Goal: Task Accomplishment & Management: Manage account settings

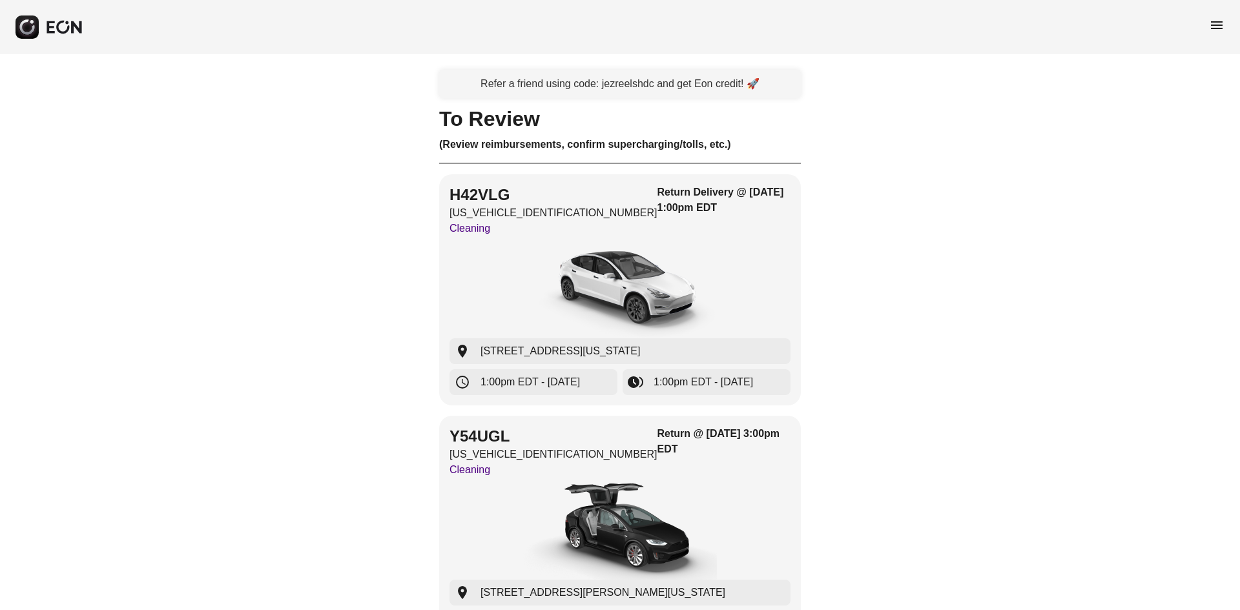
drag, startPoint x: 1216, startPoint y: 27, endPoint x: 1209, endPoint y: 26, distance: 6.6
click at [1216, 28] on span "menu" at bounding box center [1217, 25] width 16 height 16
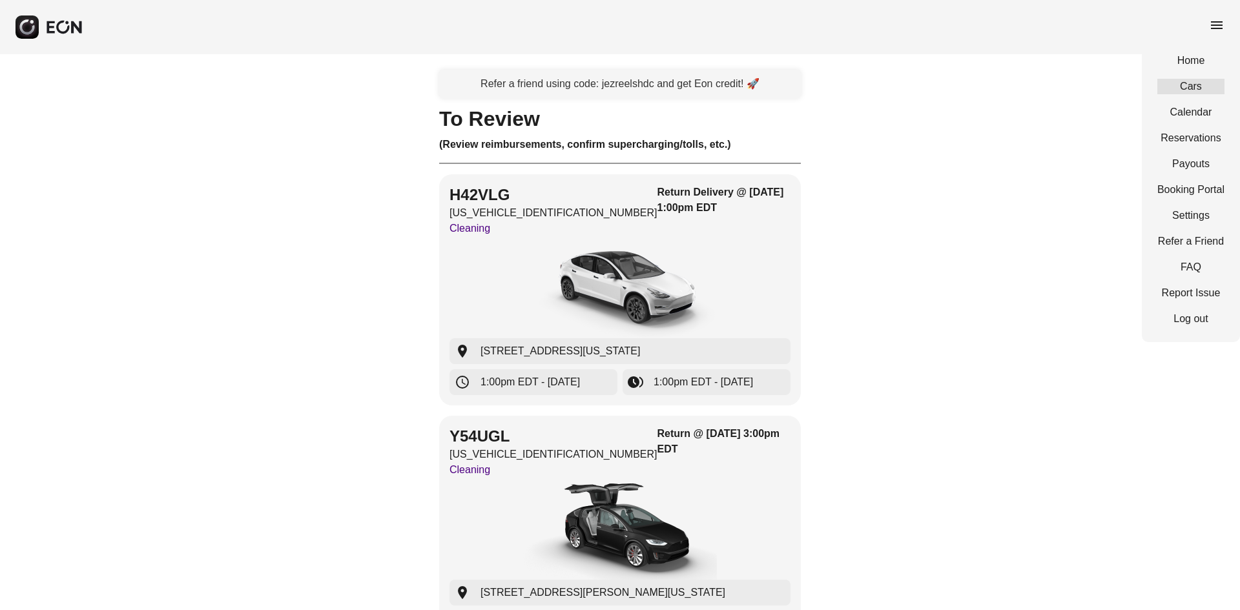
click at [1191, 92] on link "Cars" at bounding box center [1191, 87] width 67 height 16
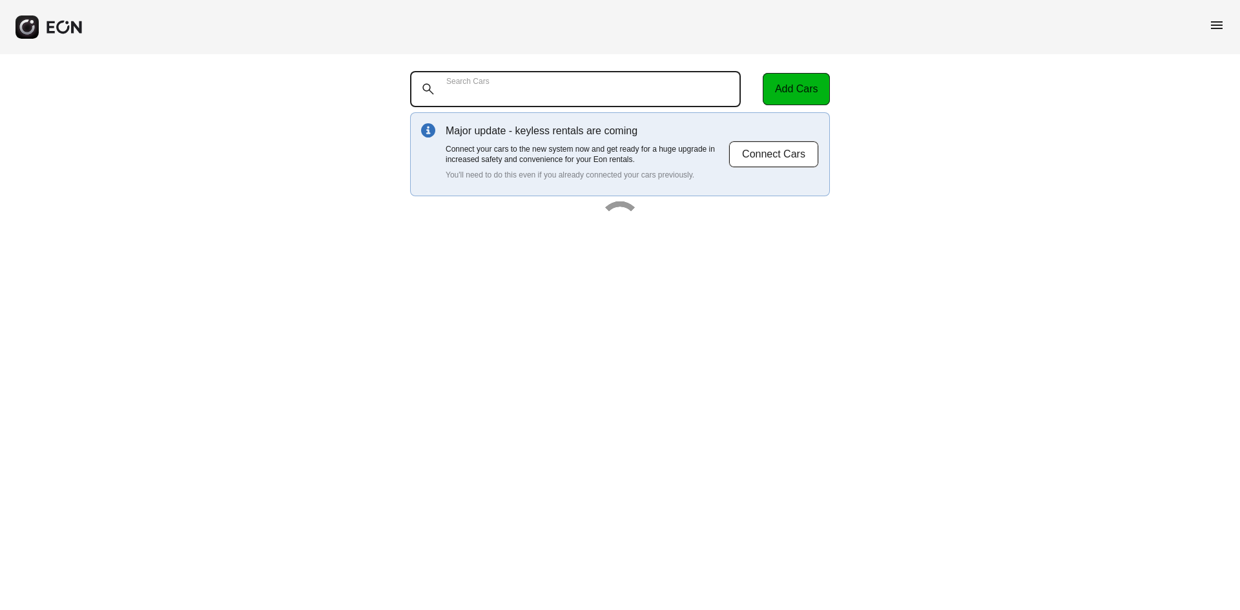
click at [675, 75] on Cars "Search Cars" at bounding box center [575, 89] width 331 height 36
type Cars "***"
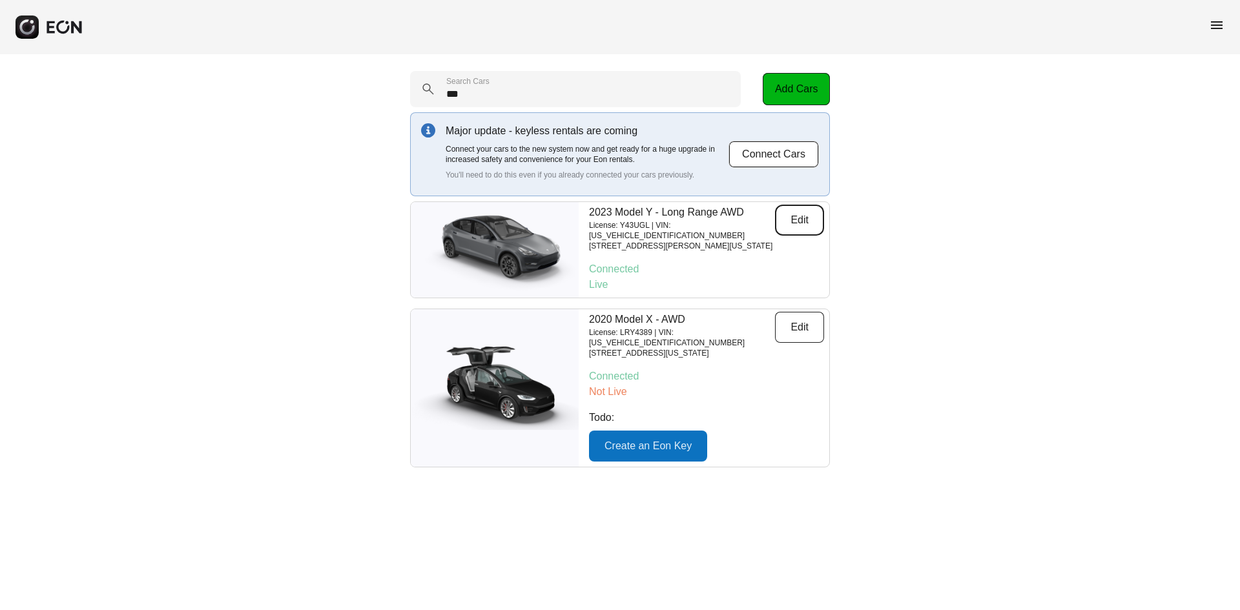
click at [808, 220] on button "Edit" at bounding box center [799, 220] width 49 height 31
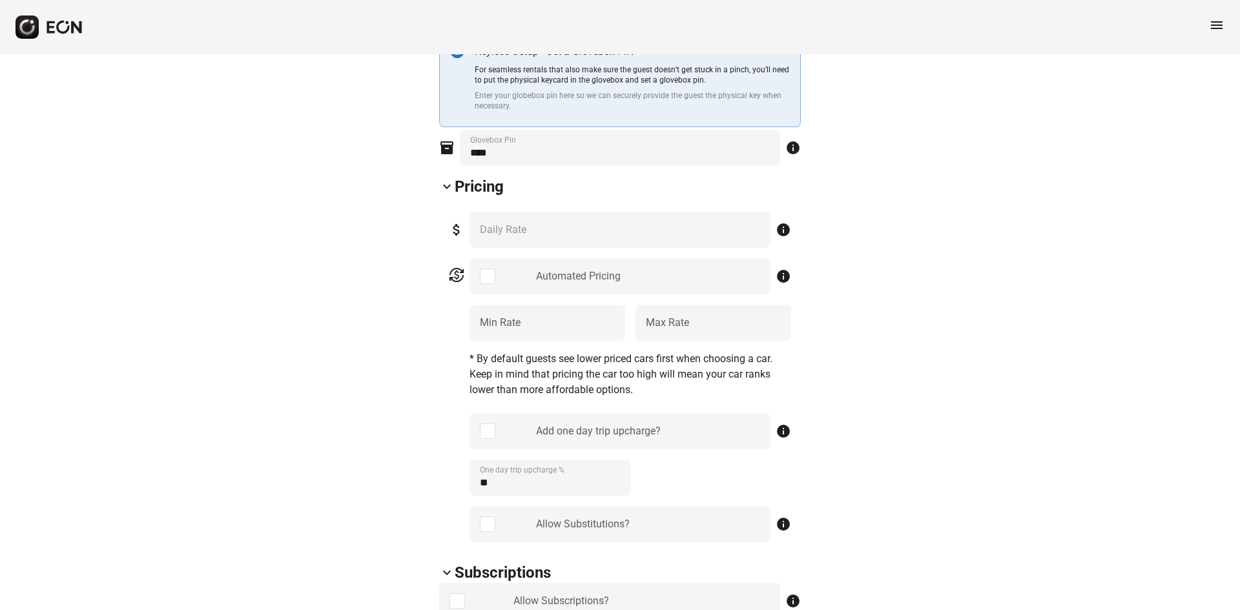
scroll to position [388, 0]
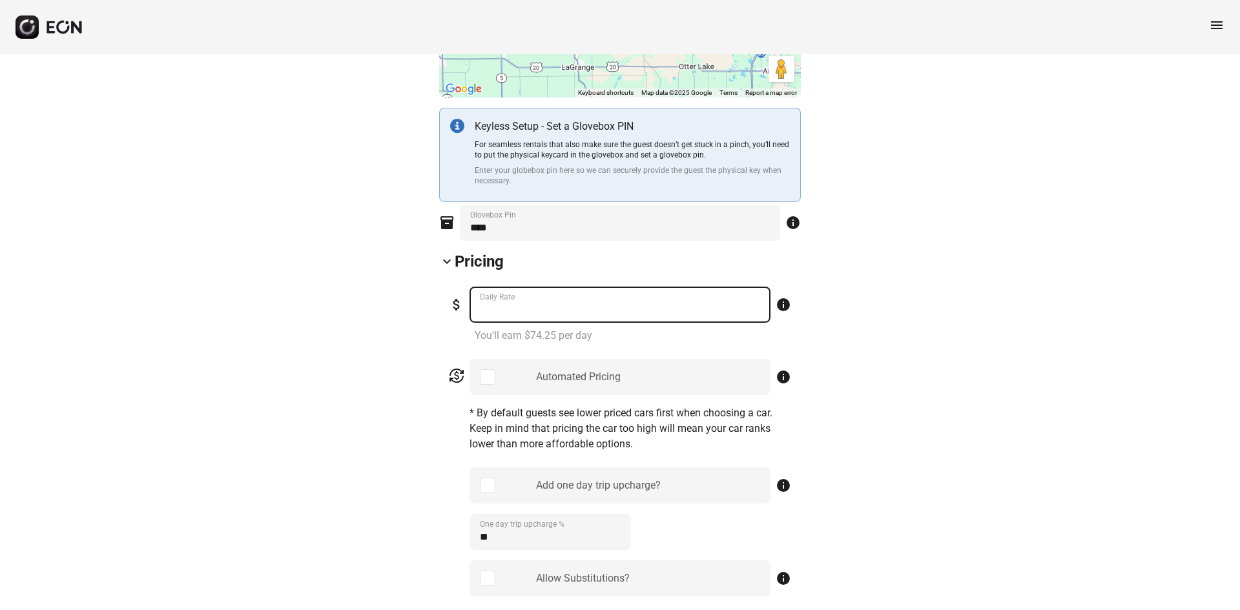
drag, startPoint x: 525, startPoint y: 306, endPoint x: 402, endPoint y: 310, distance: 122.8
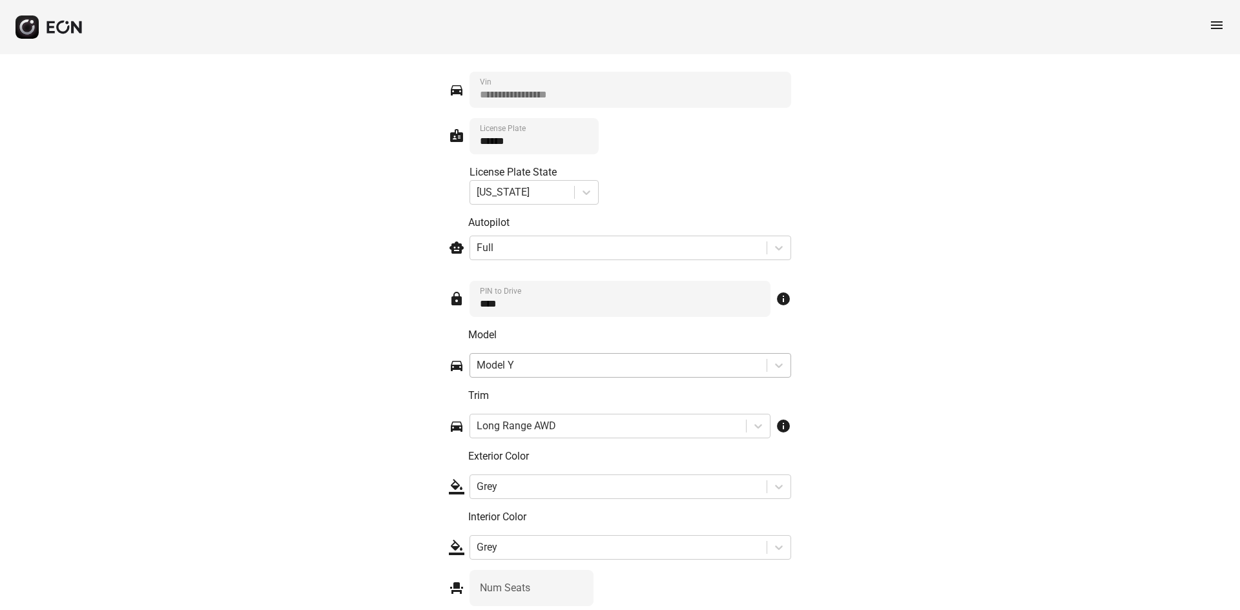
scroll to position [1890, 0]
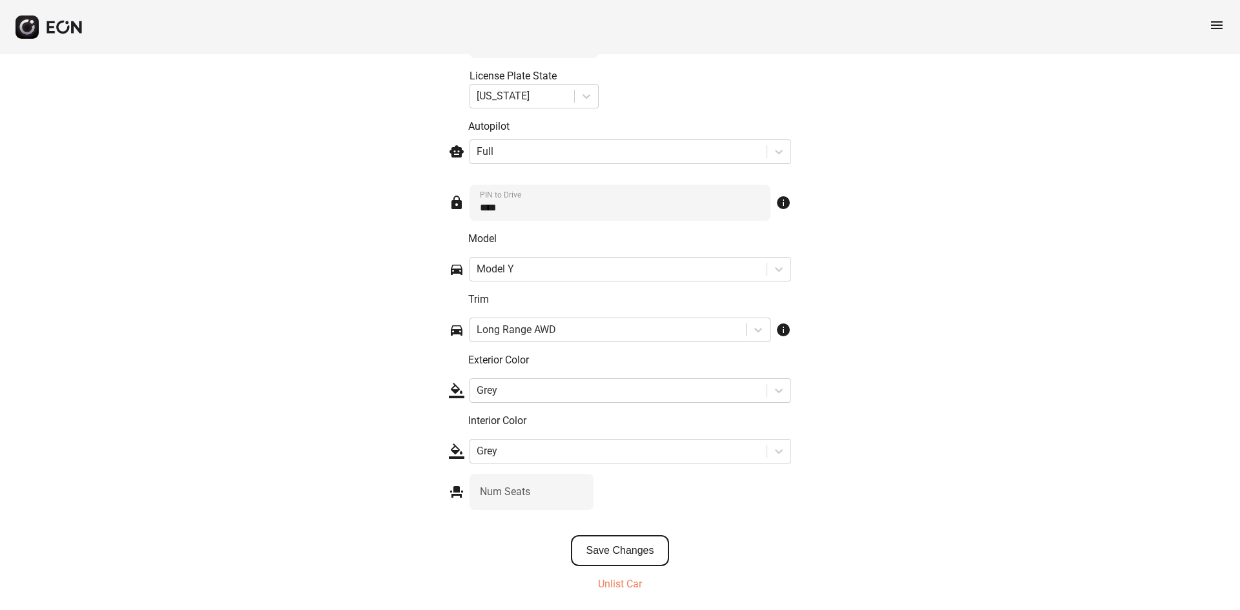
click at [624, 546] on button "Save Changes" at bounding box center [620, 551] width 99 height 31
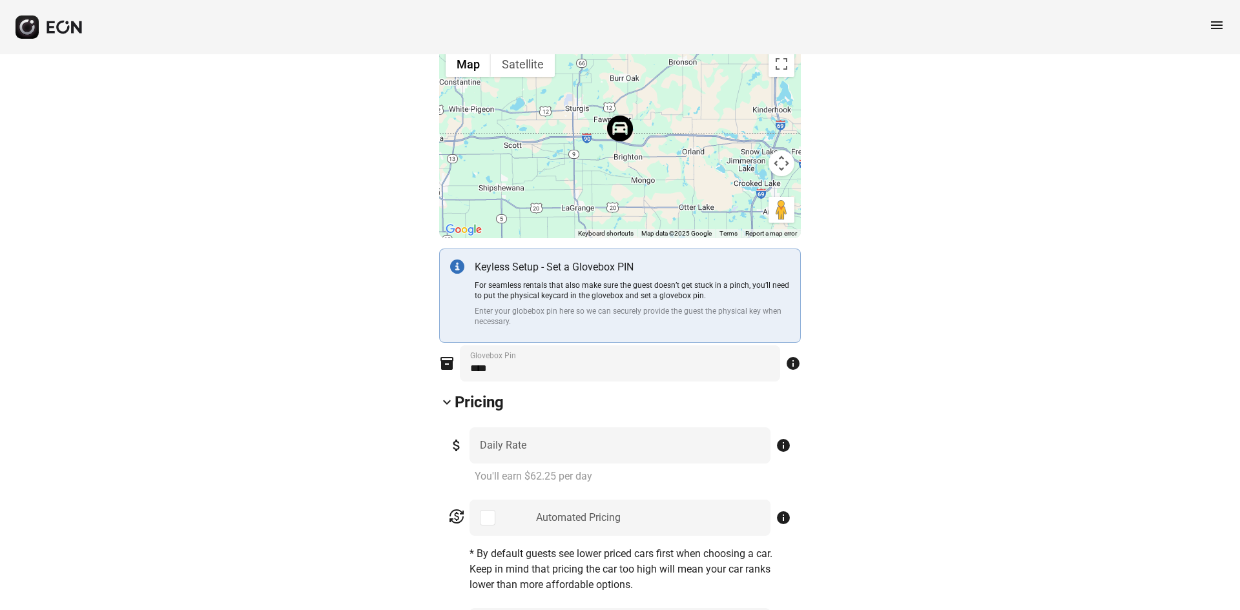
scroll to position [340, 0]
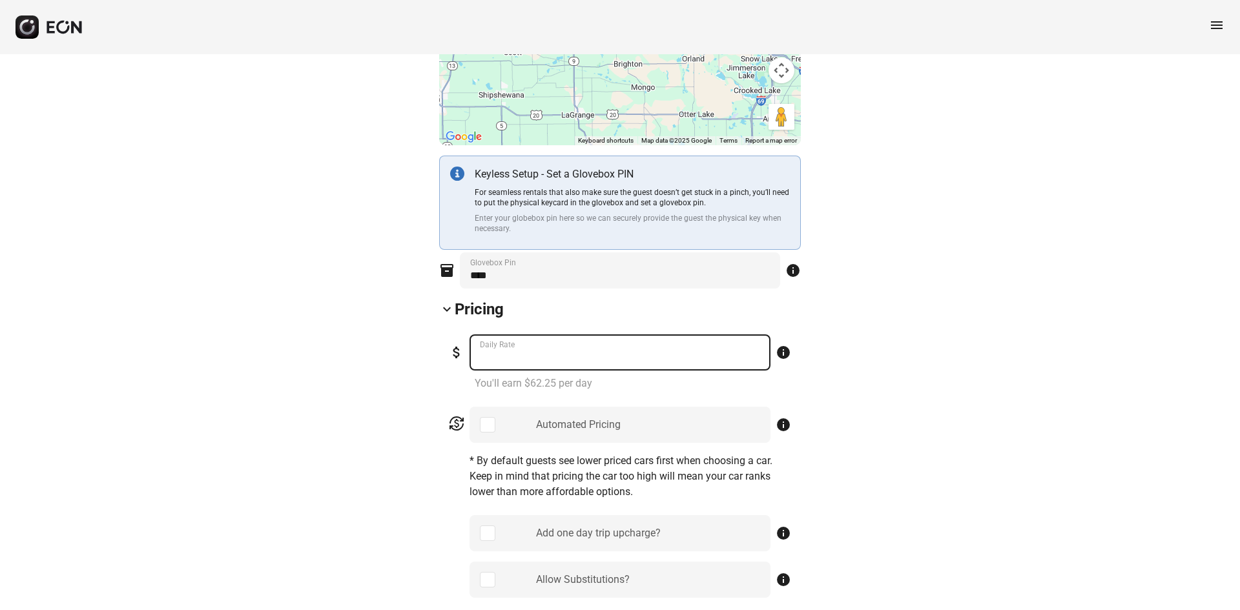
drag, startPoint x: 548, startPoint y: 356, endPoint x: 425, endPoint y: 360, distance: 122.8
type Rate "**"
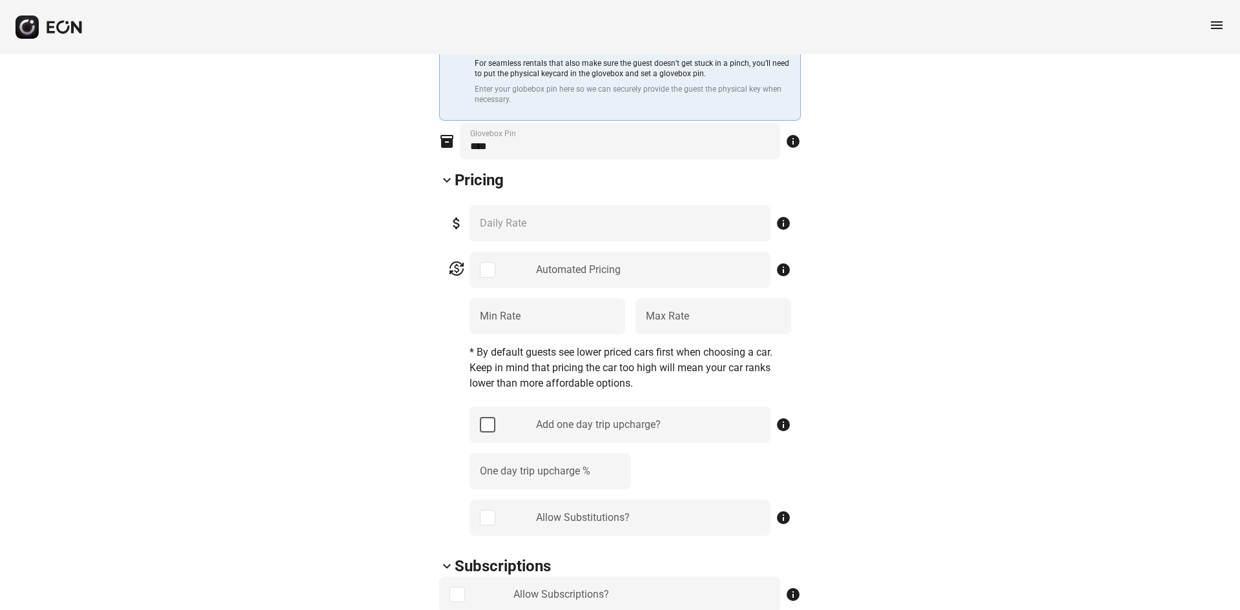
scroll to position [534, 0]
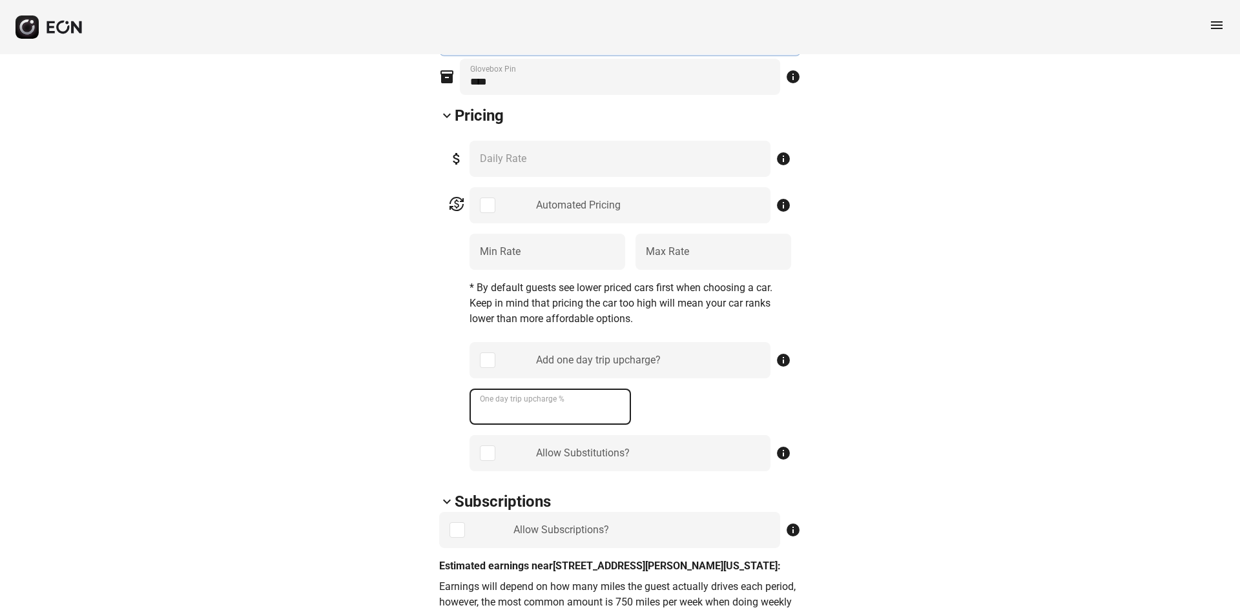
click at [585, 419] on \% "One day trip upcharge %" at bounding box center [551, 407] width 162 height 36
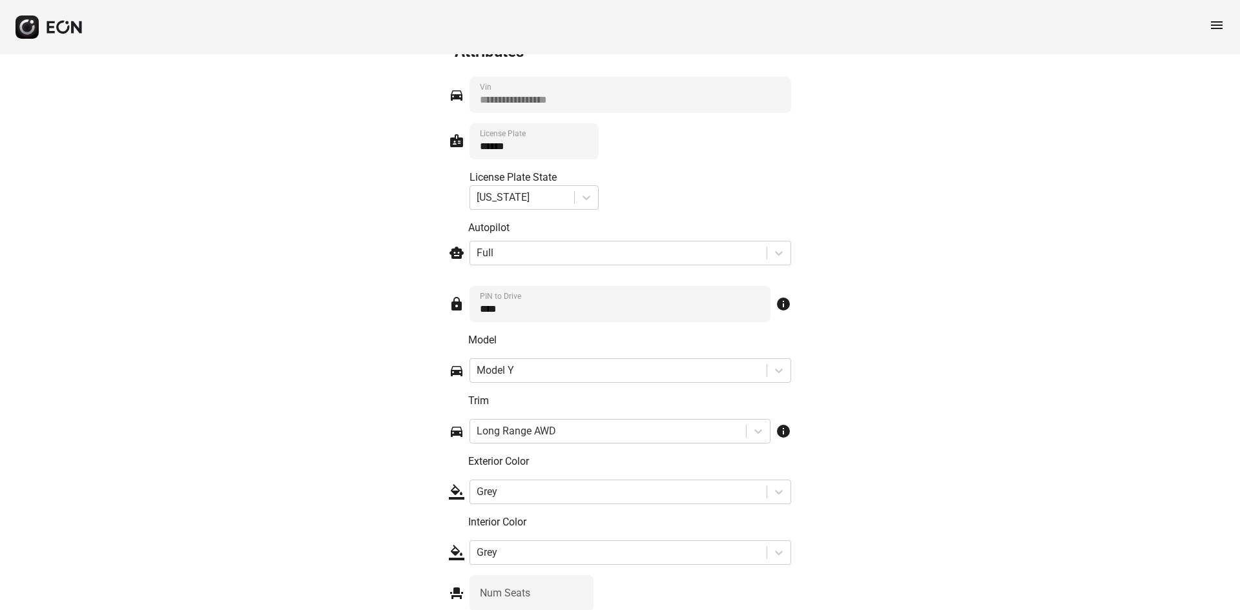
scroll to position [1957, 0]
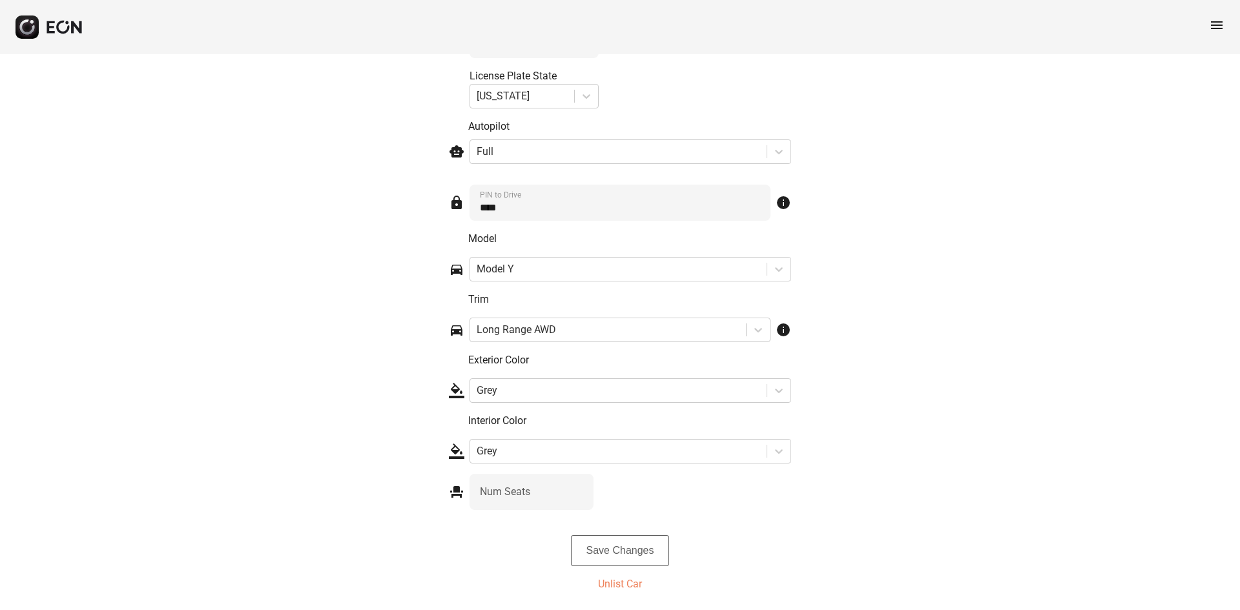
type \% "**"
click at [637, 542] on button "Save Changes" at bounding box center [620, 551] width 99 height 31
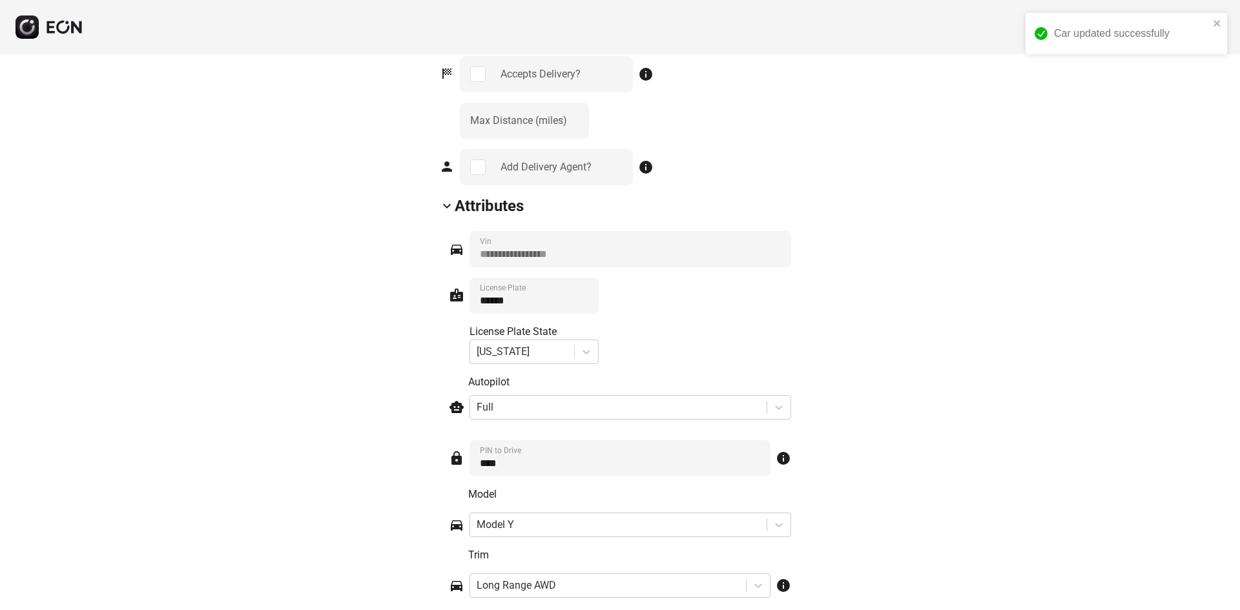
scroll to position [1634, 0]
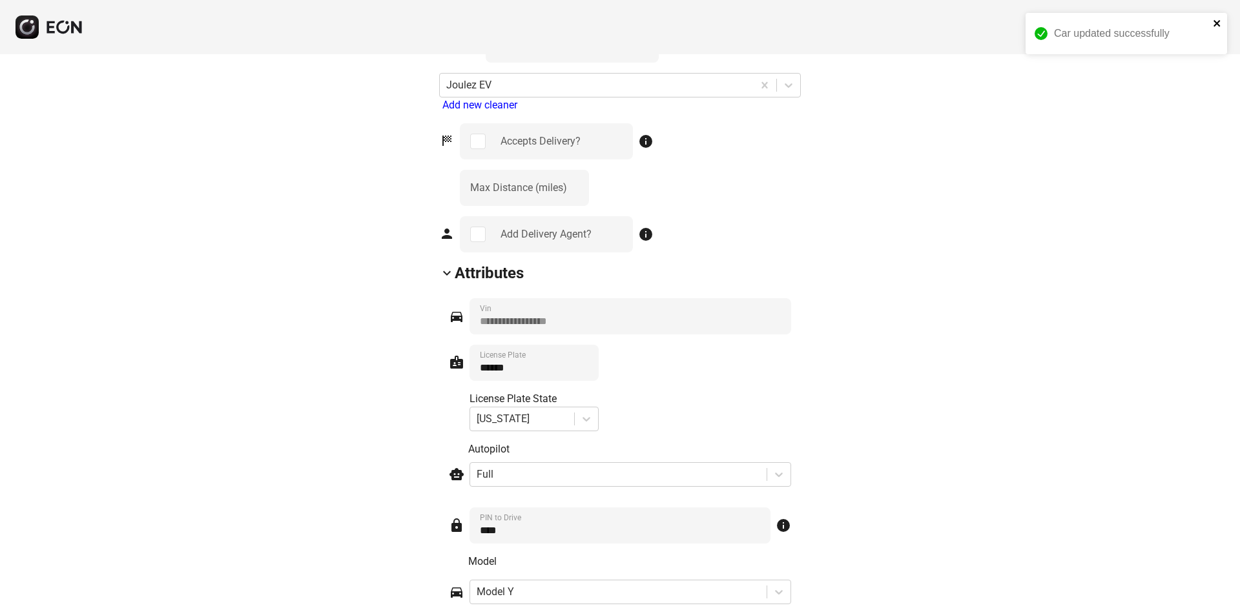
click at [1215, 22] on icon "close" at bounding box center [1217, 23] width 6 height 6
click at [1222, 21] on div "Car updated successfully" at bounding box center [1126, 38] width 207 height 57
click at [1218, 16] on div "Car updated successfully" at bounding box center [1126, 12] width 207 height 5
click at [1213, 25] on span "menu" at bounding box center [1217, 25] width 16 height 16
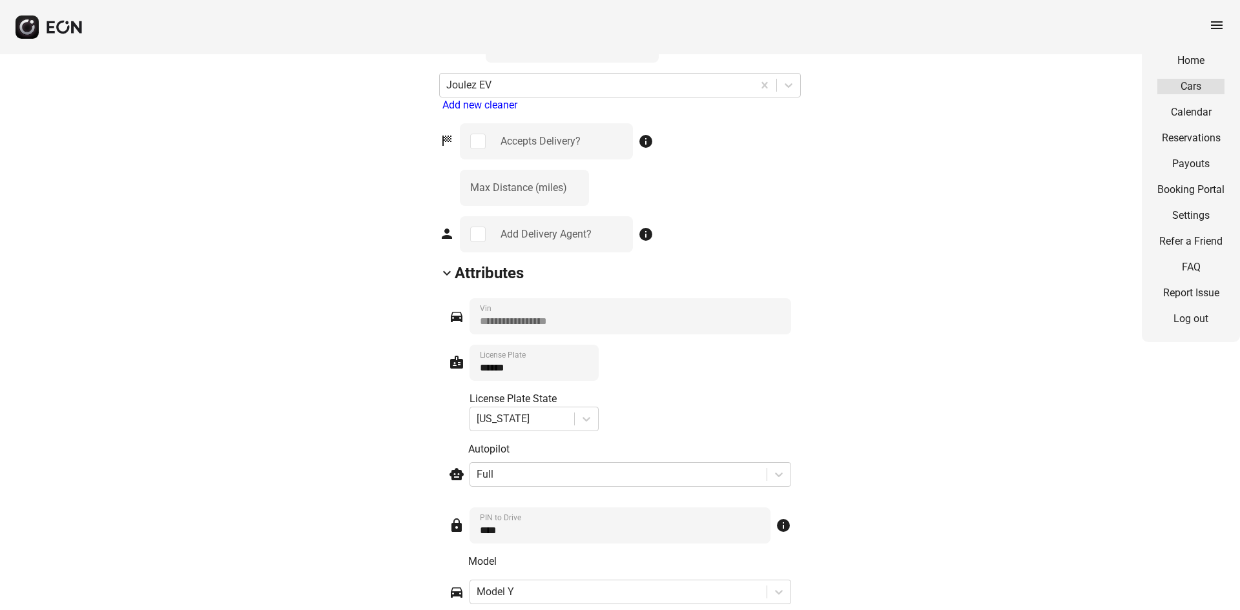
click at [1194, 83] on link "Cars" at bounding box center [1191, 87] width 67 height 16
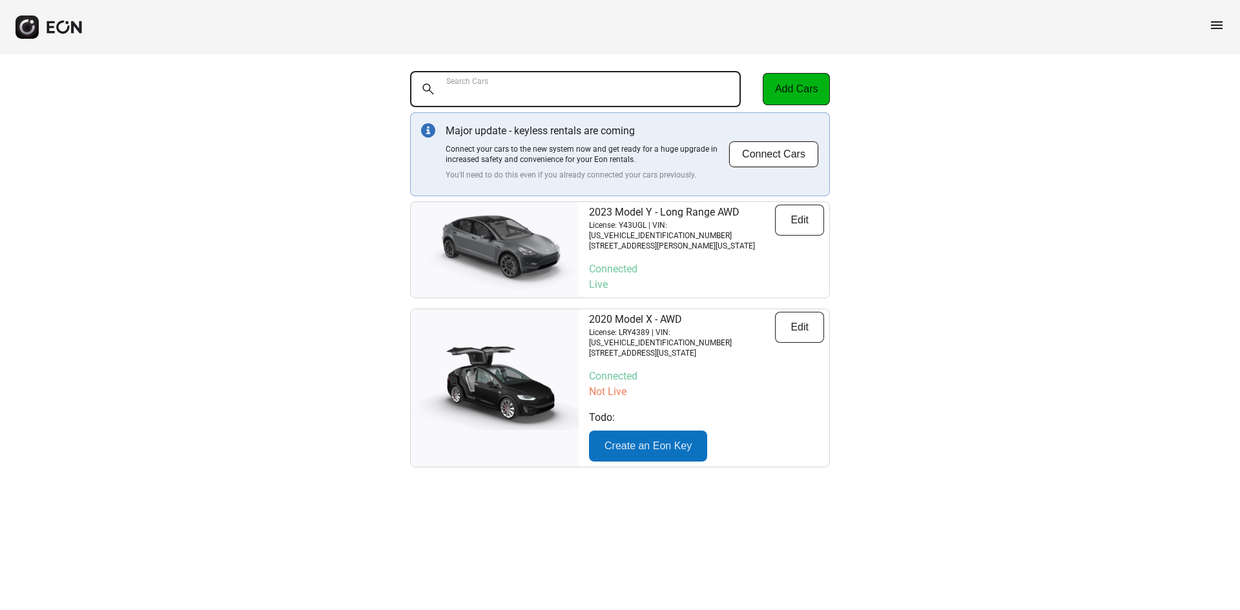
click at [507, 77] on Cars "Search Cars" at bounding box center [575, 89] width 331 height 36
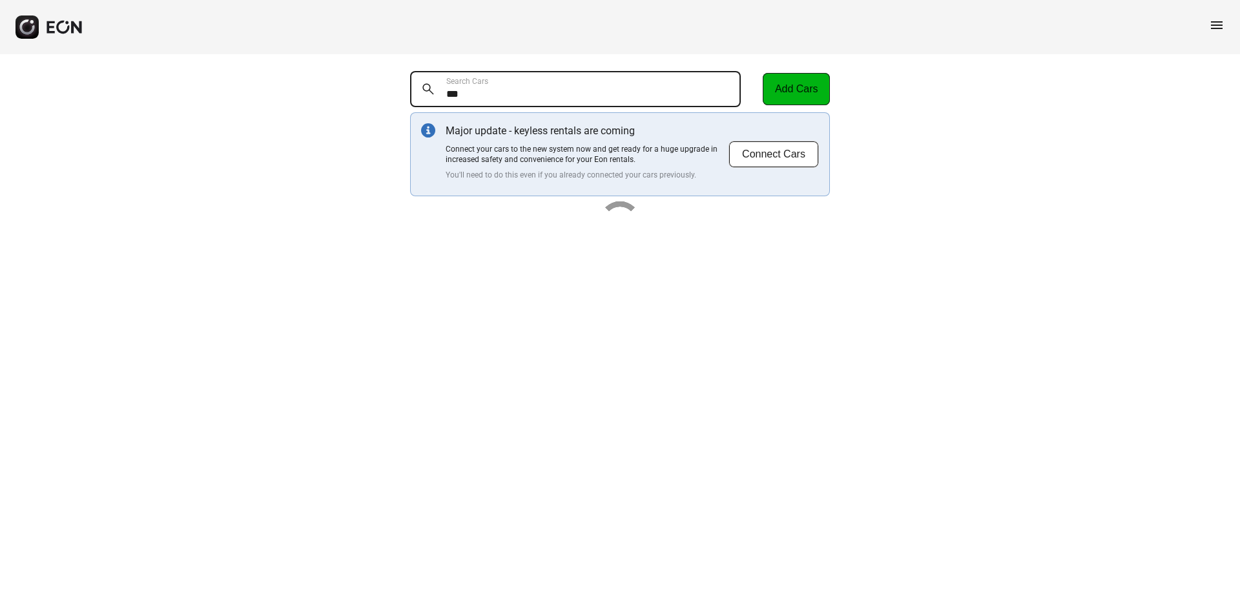
type Cars "******"
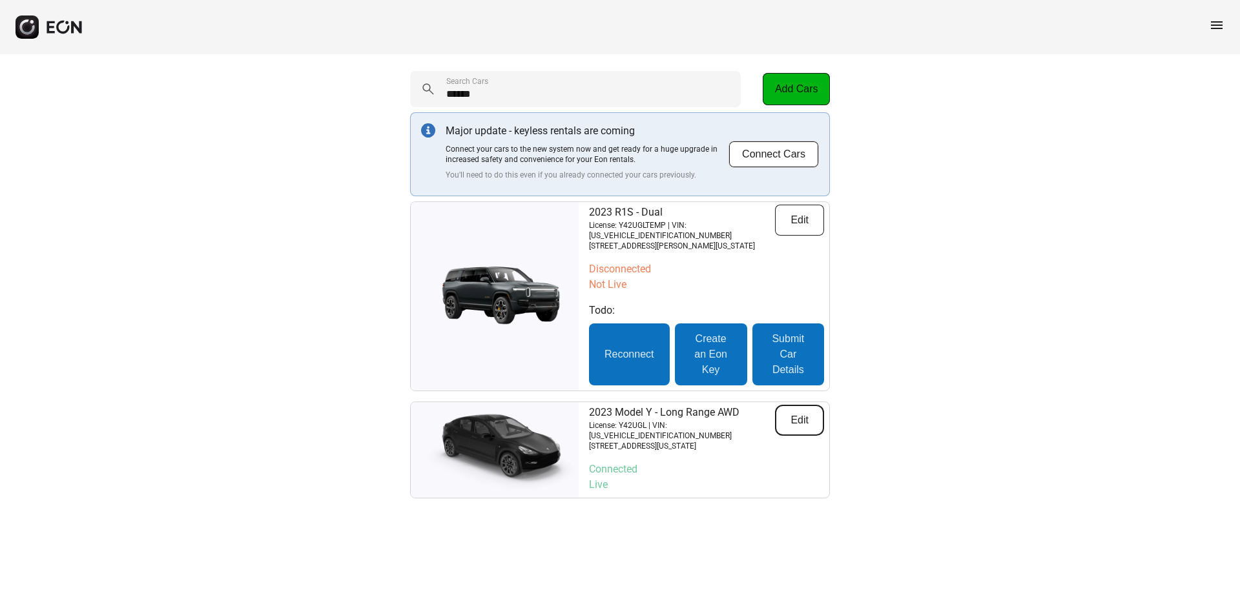
click at [793, 408] on button "Edit" at bounding box center [799, 420] width 49 height 31
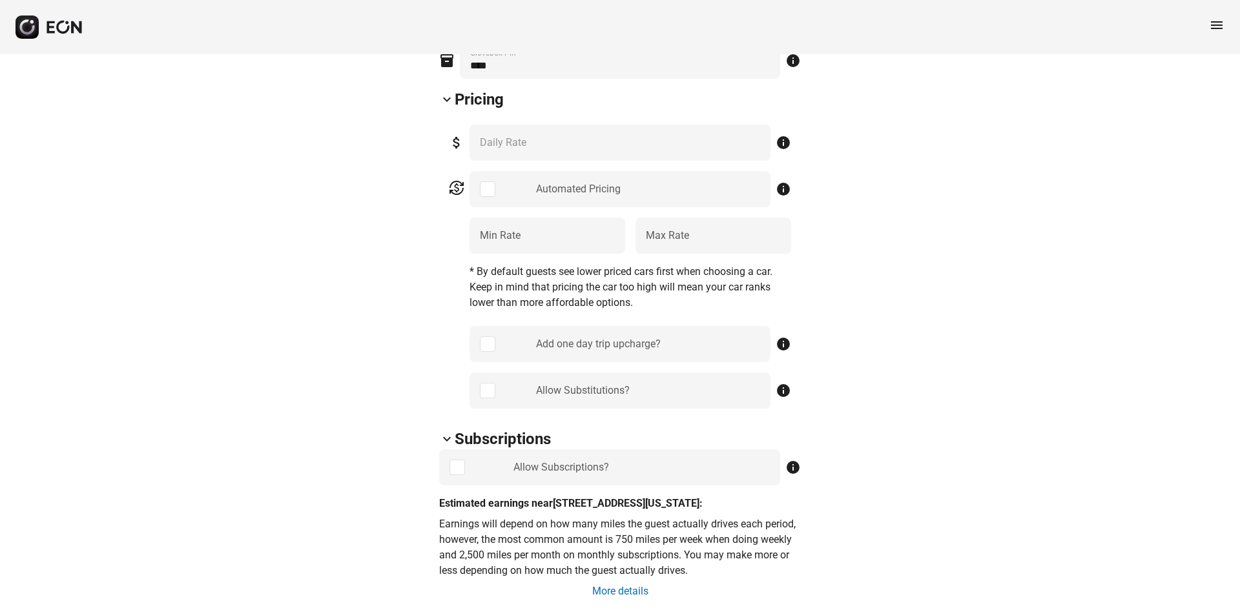
scroll to position [581, 0]
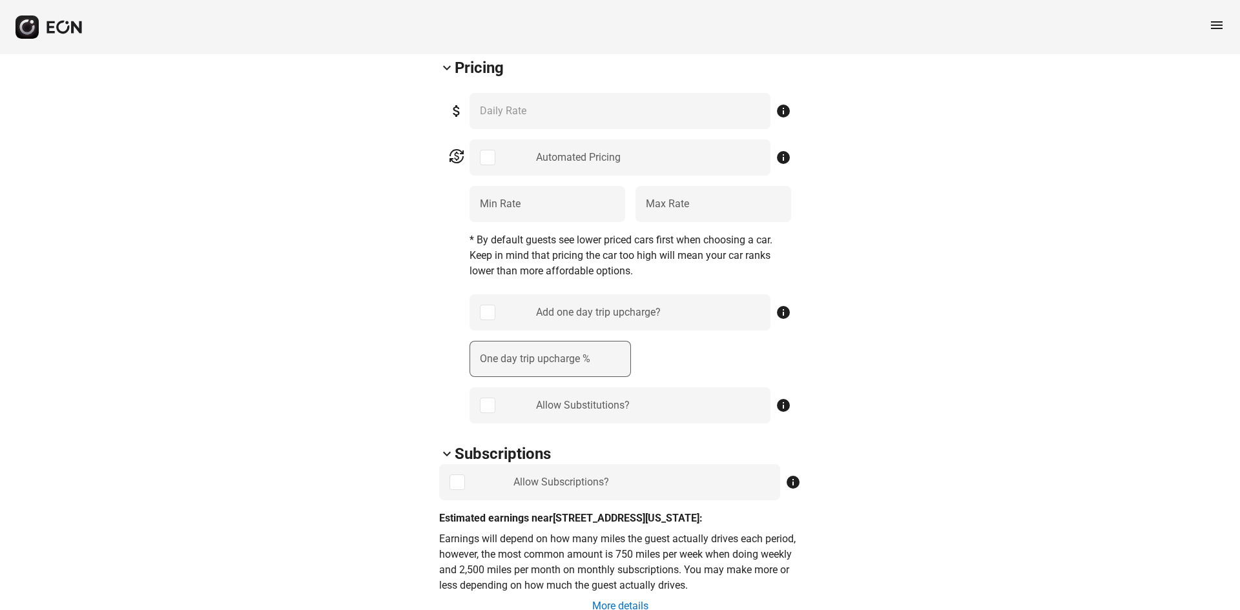
click at [526, 363] on label "One day trip upcharge %" at bounding box center [535, 359] width 110 height 16
click at [526, 363] on \% "One day trip upcharge %" at bounding box center [551, 359] width 162 height 36
click at [526, 364] on \% "One day trip upcharge %" at bounding box center [551, 359] width 162 height 36
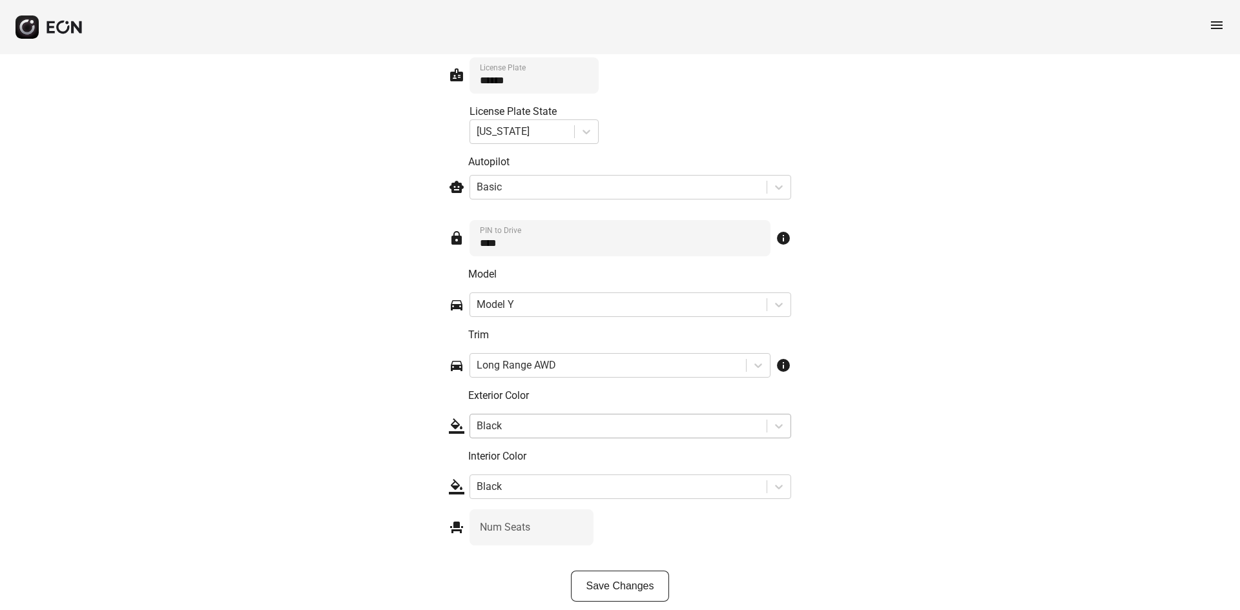
scroll to position [1957, 0]
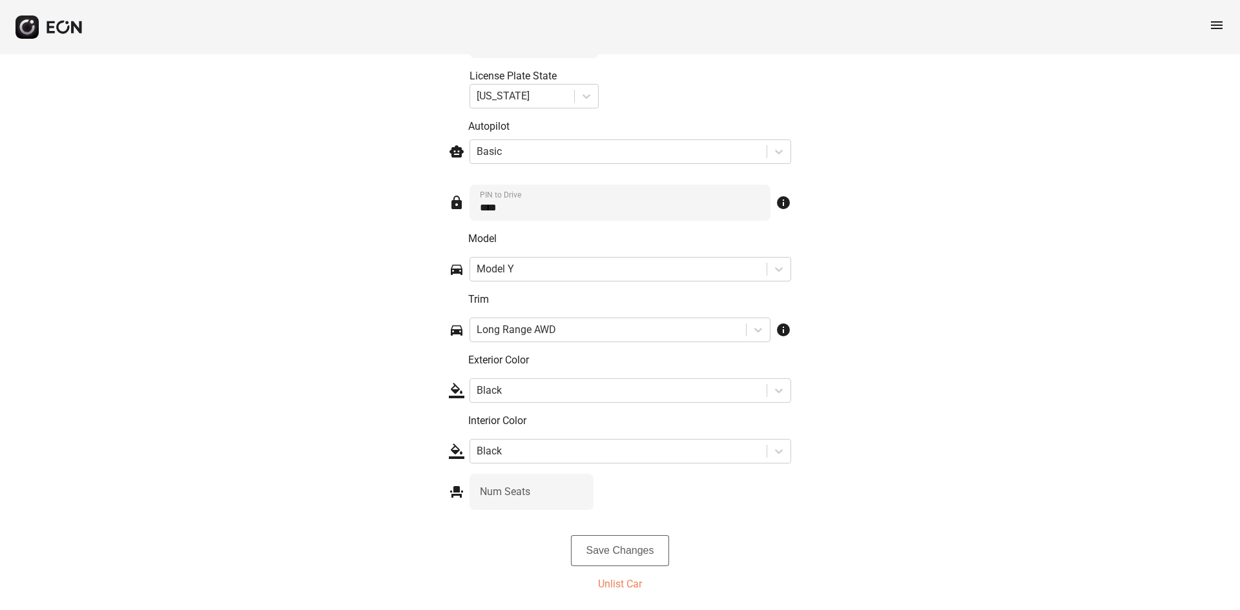
type \% "**"
click at [604, 547] on button "Save Changes" at bounding box center [620, 551] width 99 height 31
